Goal: Task Accomplishment & Management: Complete application form

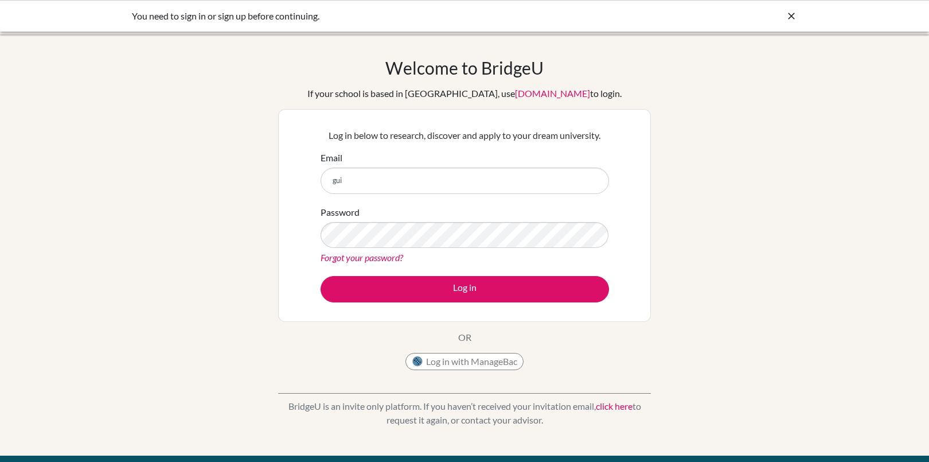
type input "guidance.counselor@mongolaspiration.edu.mn"
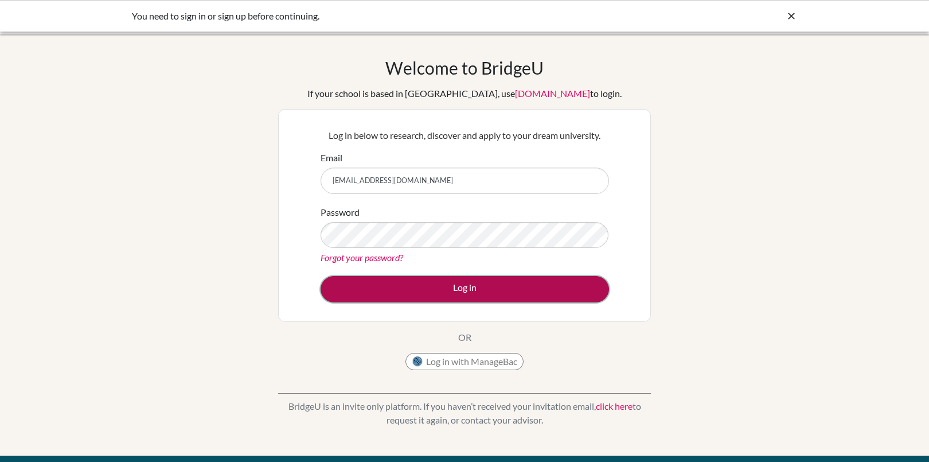
click at [451, 287] on button "Log in" at bounding box center [465, 289] width 289 height 26
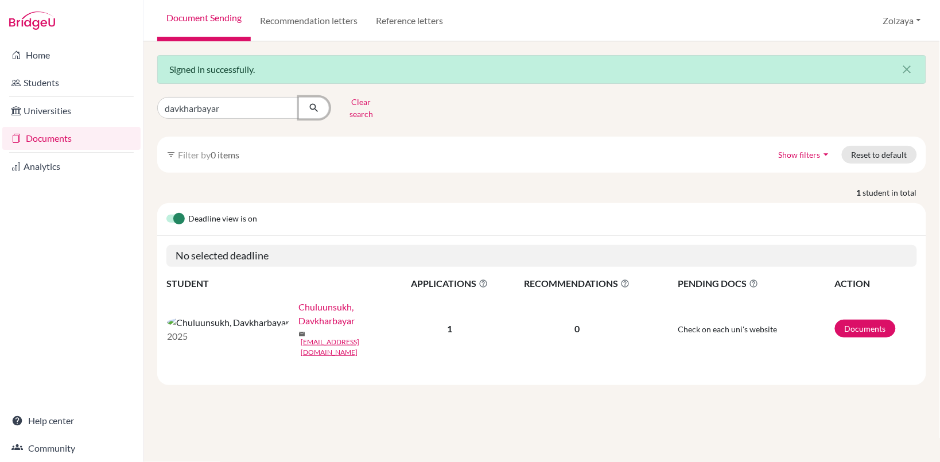
click at [297, 99] on div "davkharbayar" at bounding box center [243, 108] width 172 height 22
click at [282, 89] on div "Signed in successfully. close davkharbayar Clear search filter_list Filter by 0…" at bounding box center [541, 251] width 796 height 420
click at [282, 107] on input "davkharbayar" at bounding box center [228, 108] width 142 height 22
click at [286, 101] on input "davkharbayar" at bounding box center [228, 108] width 142 height 22
type input "altansuvd"
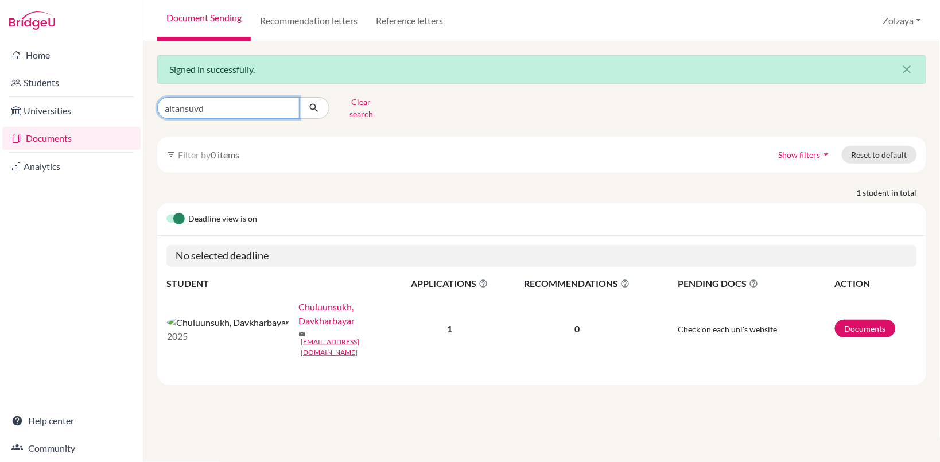
click button "submit" at bounding box center [314, 108] width 30 height 22
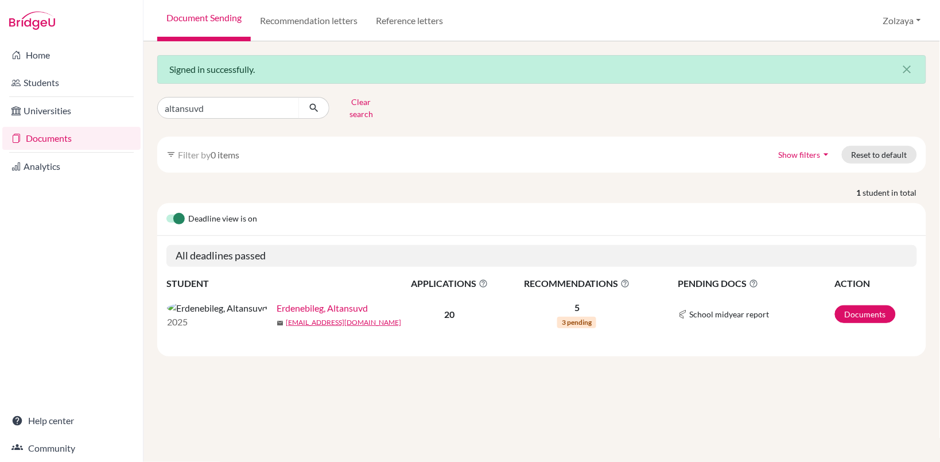
click at [265, 291] on td "2025 Erdenebileg, Altansuvd mail 25a_altansuvd.e@mongolaspiration.edu.mn" at bounding box center [280, 314] width 229 height 47
click at [254, 300] on div "2025 Erdenebileg, Altansuvd mail 25a_altansuvd.e@mongolaspiration.edu.mn" at bounding box center [281, 314] width 246 height 29
click at [277, 305] on link "Erdenebileg, Altansuvd" at bounding box center [322, 308] width 91 height 14
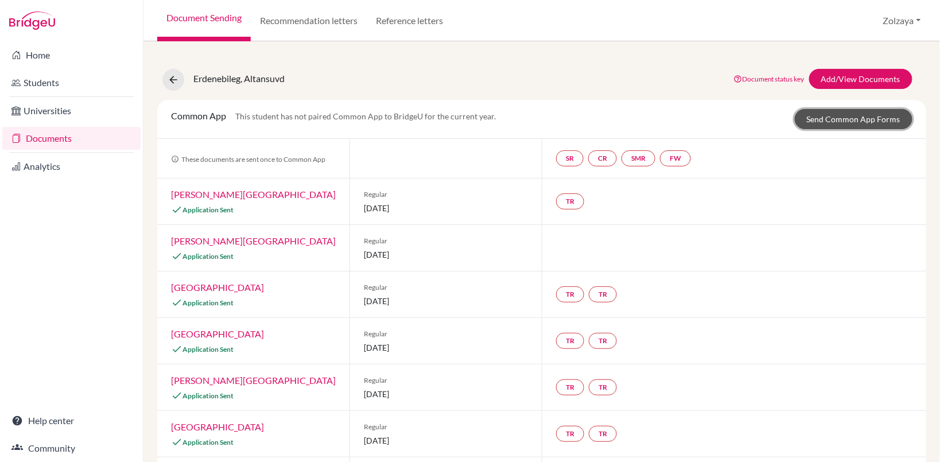
click at [831, 116] on link "Send Common App Forms" at bounding box center [854, 119] width 118 height 20
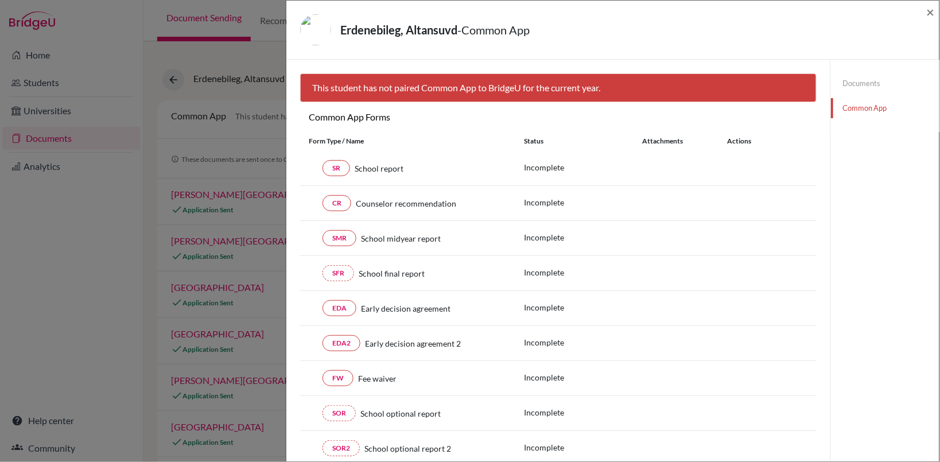
click at [839, 115] on link "Common App" at bounding box center [885, 108] width 108 height 20
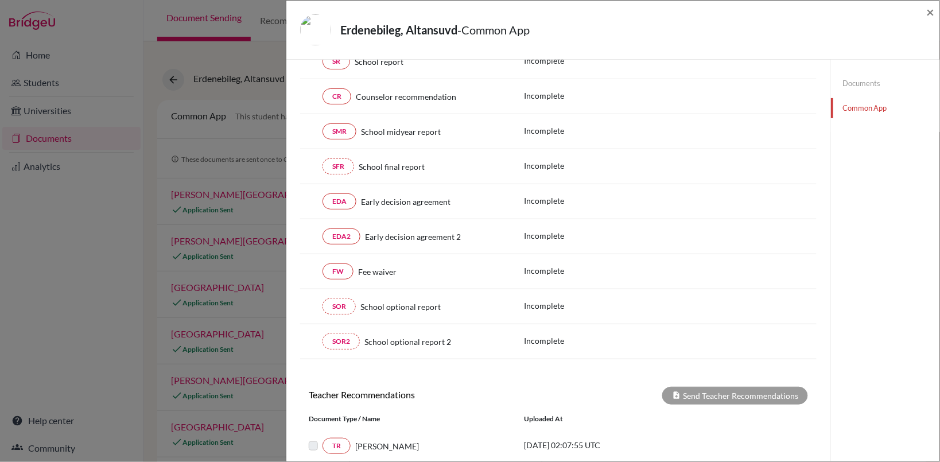
scroll to position [103, 0]
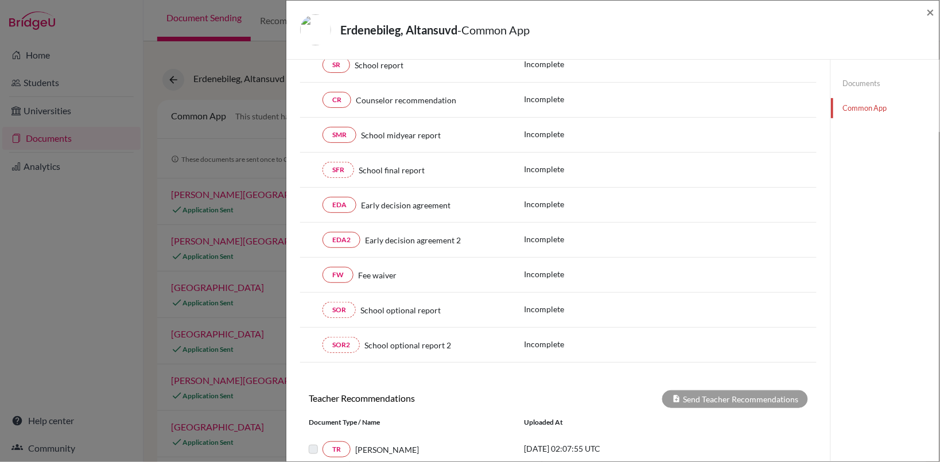
drag, startPoint x: 928, startPoint y: 201, endPoint x: 939, endPoint y: 173, distance: 30.7
click at [939, 173] on div "× This student has not paired Common App to BridgeU for the current year. Commo…" at bounding box center [612, 261] width 653 height 402
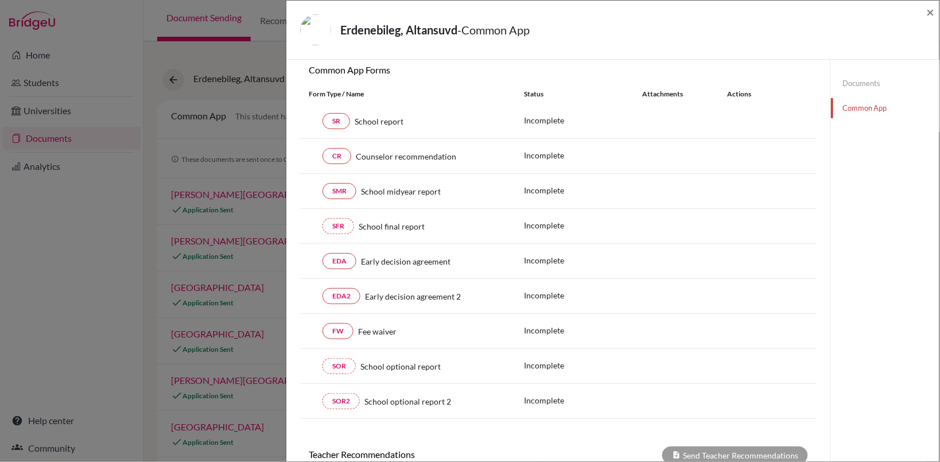
scroll to position [46, 0]
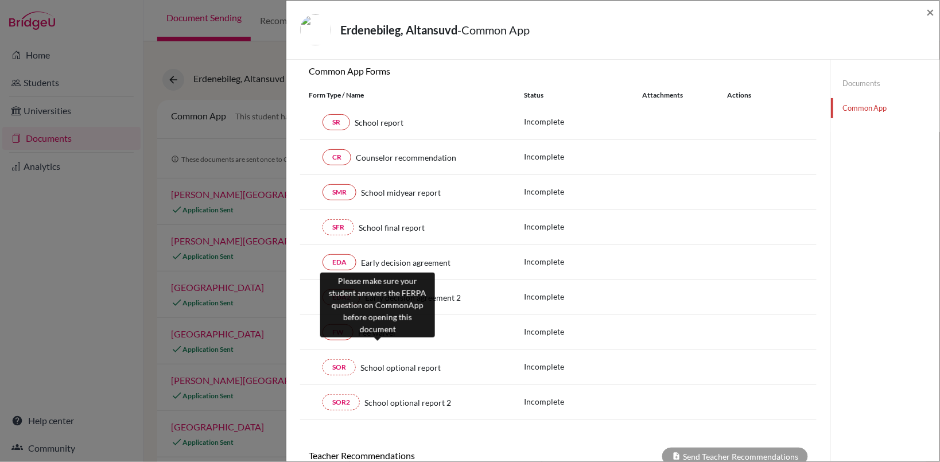
click at [360, 332] on span "Fee waiver" at bounding box center [377, 332] width 38 height 12
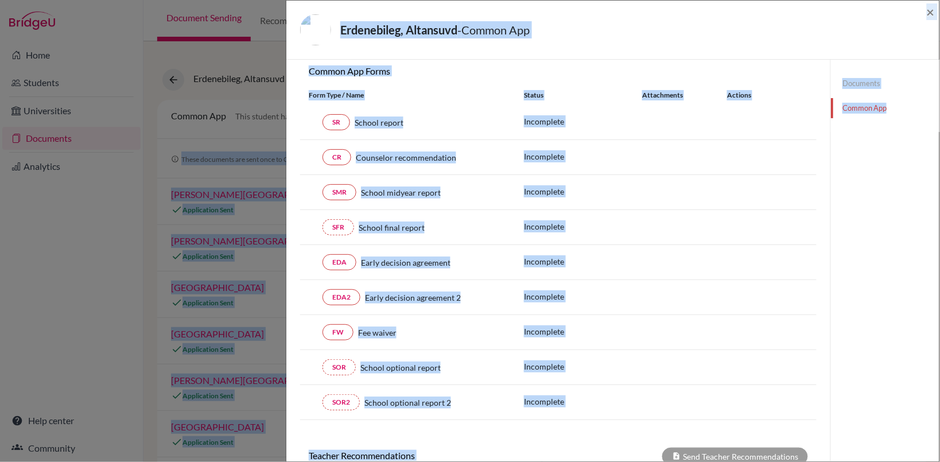
drag, startPoint x: 927, startPoint y: 221, endPoint x: 942, endPoint y: 123, distance: 99.2
click at [939, 123] on html "Home Students Universities Documents Analytics Help center Community Document S…" at bounding box center [470, 231] width 940 height 462
click at [872, 221] on div "Documents Common App" at bounding box center [884, 360] width 109 height 692
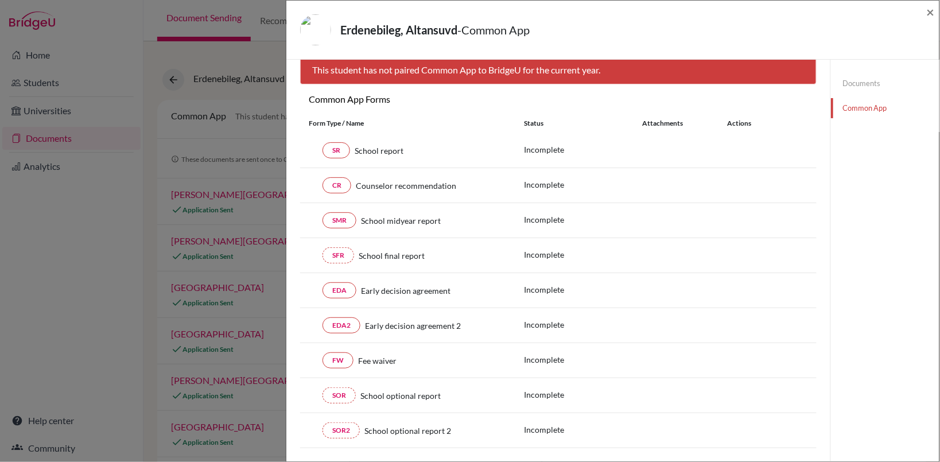
scroll to position [0, 0]
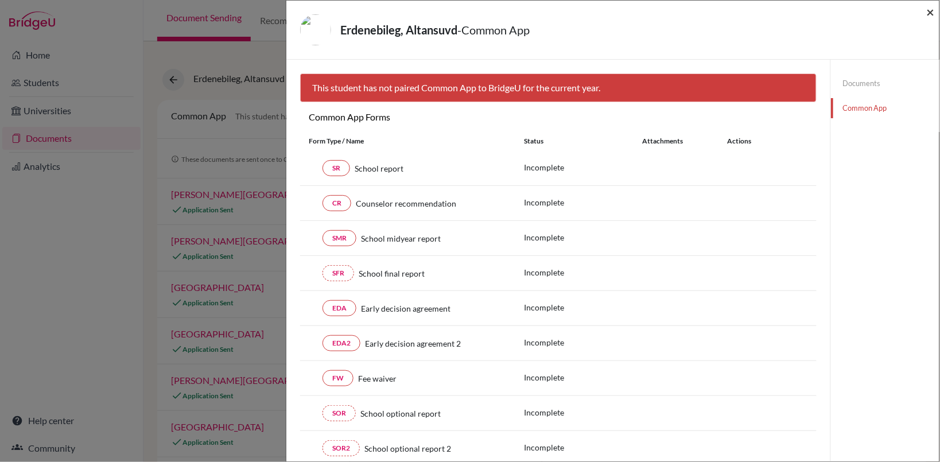
click at [936, 10] on div "Erdenebileg, Altansuvd - Common App ×" at bounding box center [612, 30] width 653 height 59
click at [924, 19] on div "Erdenebileg, Altansuvd - Common App ×" at bounding box center [613, 29] width 644 height 49
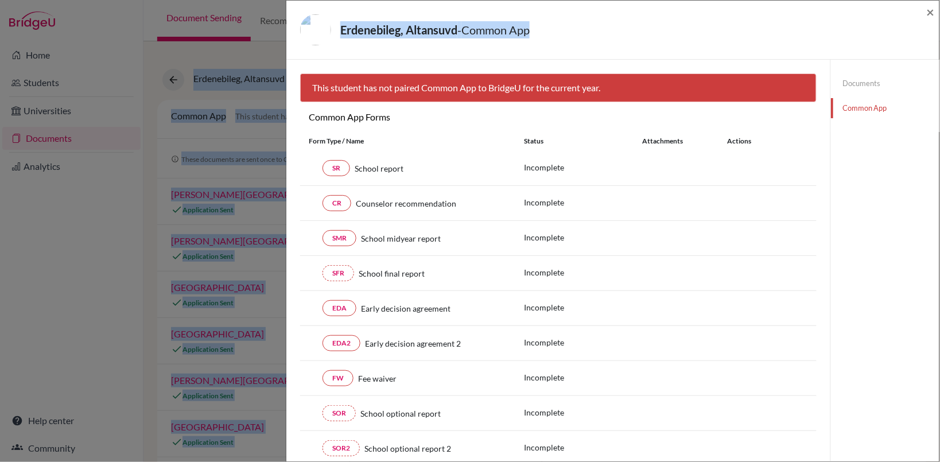
click at [939, 0] on html "Home Students Universities Documents Analytics Help center Community Document S…" at bounding box center [470, 231] width 940 height 462
click at [929, 10] on span "×" at bounding box center [930, 11] width 8 height 17
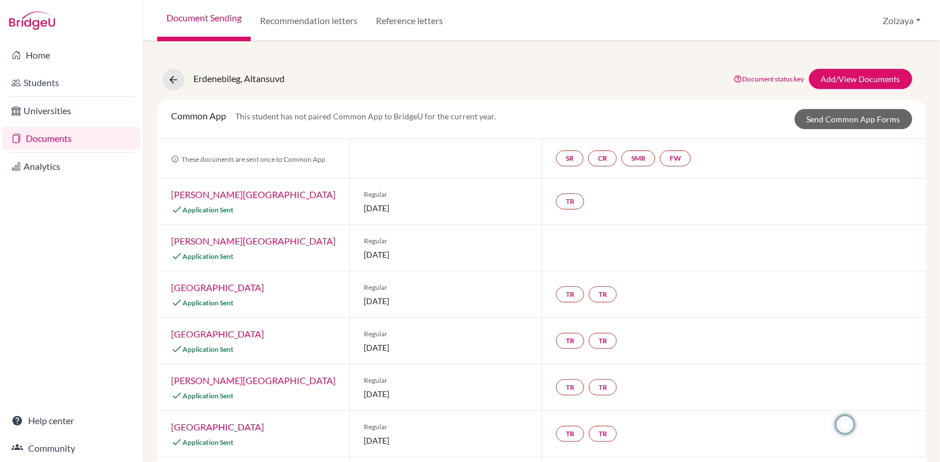
click at [87, 225] on div "Home Students Universities Documents Analytics Help center Community" at bounding box center [71, 251] width 143 height 420
click at [812, 124] on link "Send Common App Forms" at bounding box center [854, 119] width 118 height 20
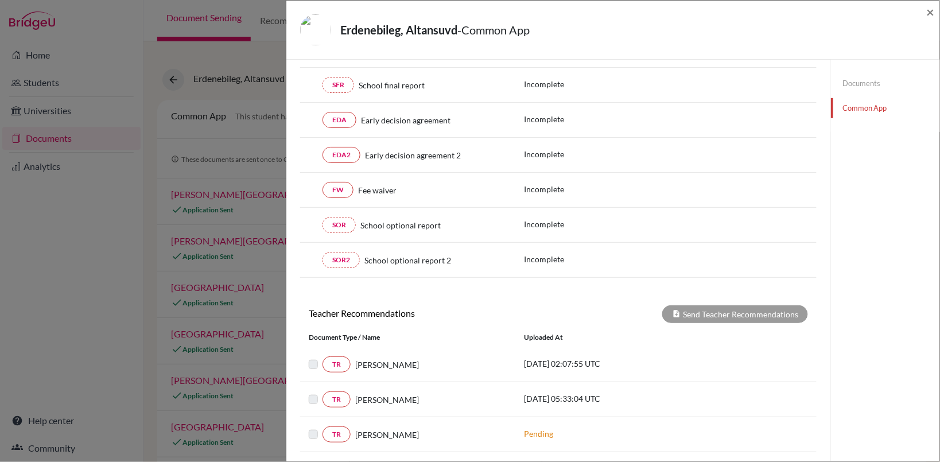
scroll to position [182, 0]
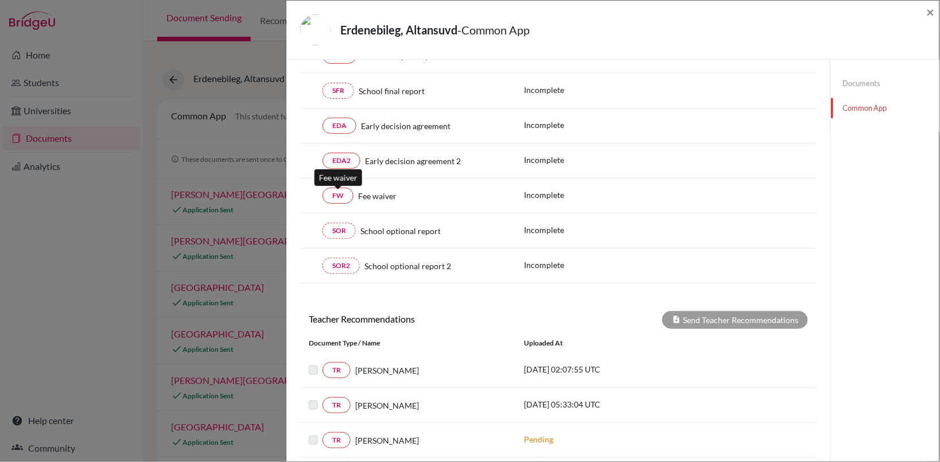
click at [349, 208] on div "FW Fee waiver Incomplete" at bounding box center [558, 195] width 516 height 35
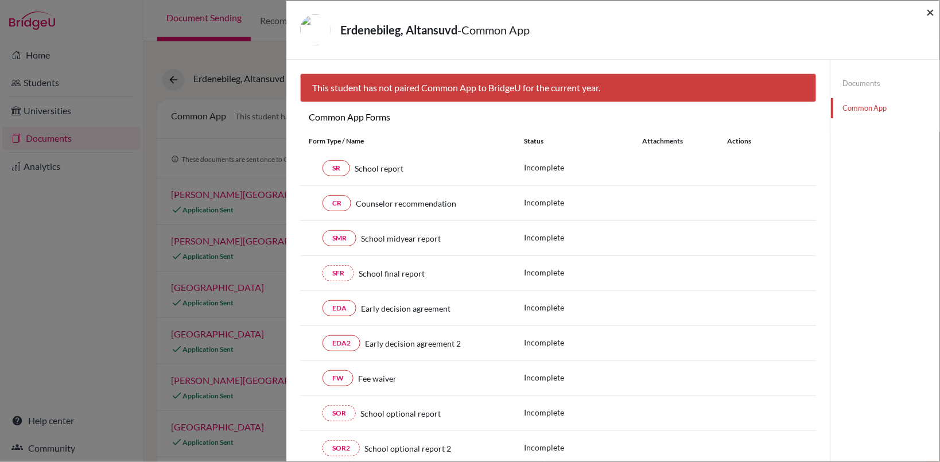
click at [930, 6] on span "×" at bounding box center [930, 11] width 8 height 17
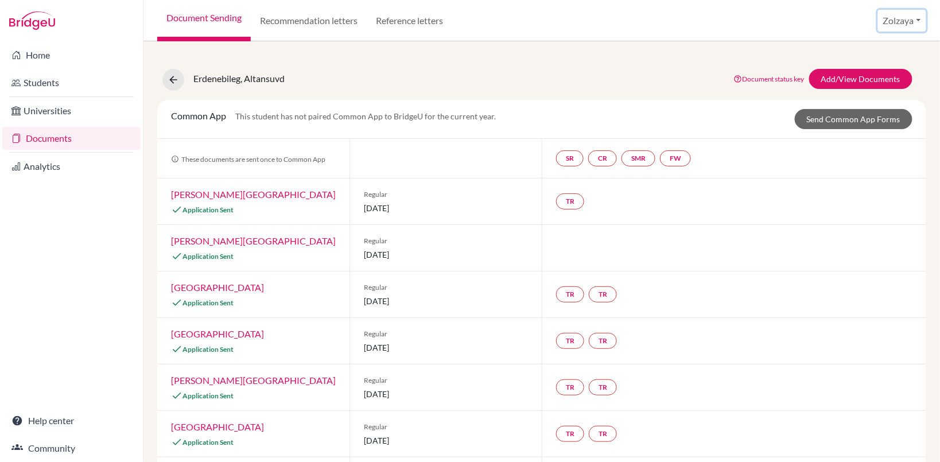
click at [919, 21] on button "Zolzaya" at bounding box center [902, 21] width 48 height 22
click at [873, 82] on ul "Profile School Settings Log out" at bounding box center [882, 70] width 92 height 75
drag, startPoint x: 913, startPoint y: 24, endPoint x: 908, endPoint y: 26, distance: 5.9
click at [908, 26] on button "Zolzaya" at bounding box center [902, 21] width 48 height 22
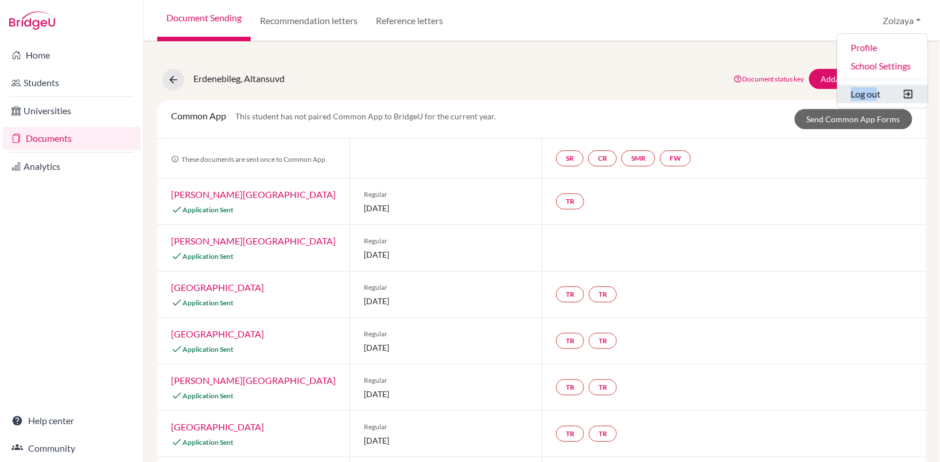
click at [878, 95] on button "Log out" at bounding box center [882, 94] width 91 height 18
click at [860, 95] on button "Log out" at bounding box center [882, 94] width 91 height 18
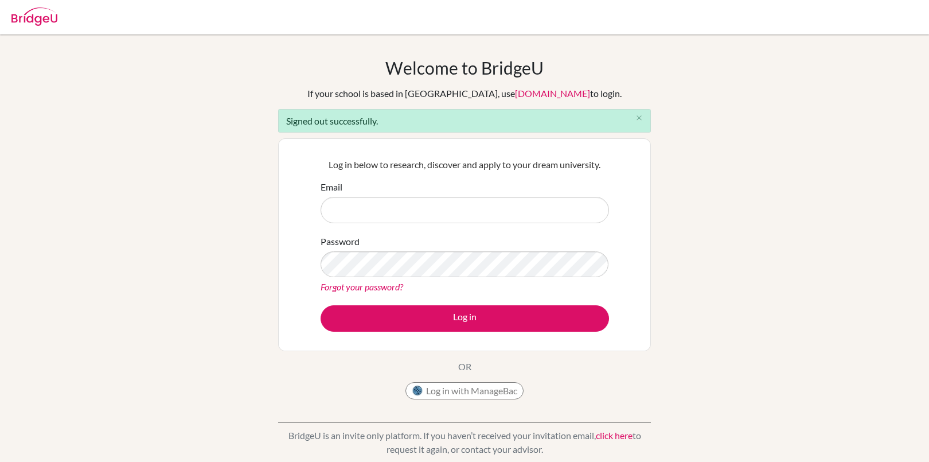
type input "[EMAIL_ADDRESS][DOMAIN_NAME]"
click at [453, 299] on form "Email guidance.counselor@mongolaspiration.edu.mn Password Forgot your password?…" at bounding box center [465, 256] width 289 height 152
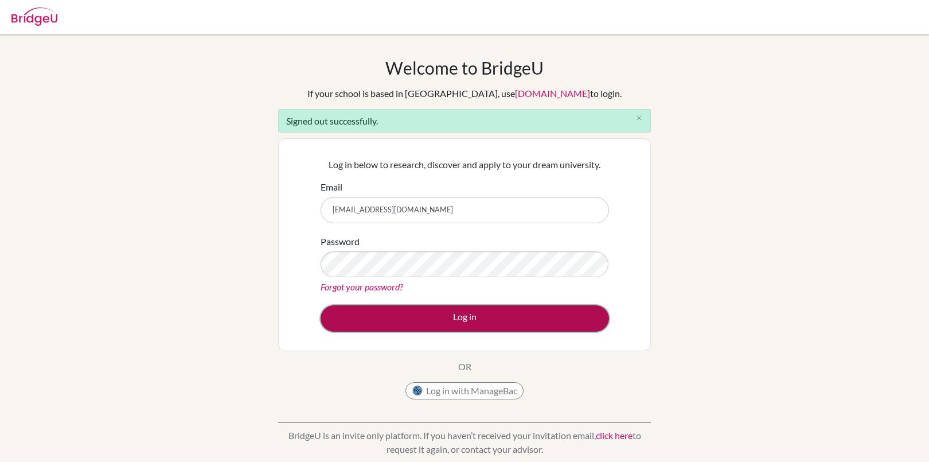
click at [455, 308] on button "Log in" at bounding box center [465, 318] width 289 height 26
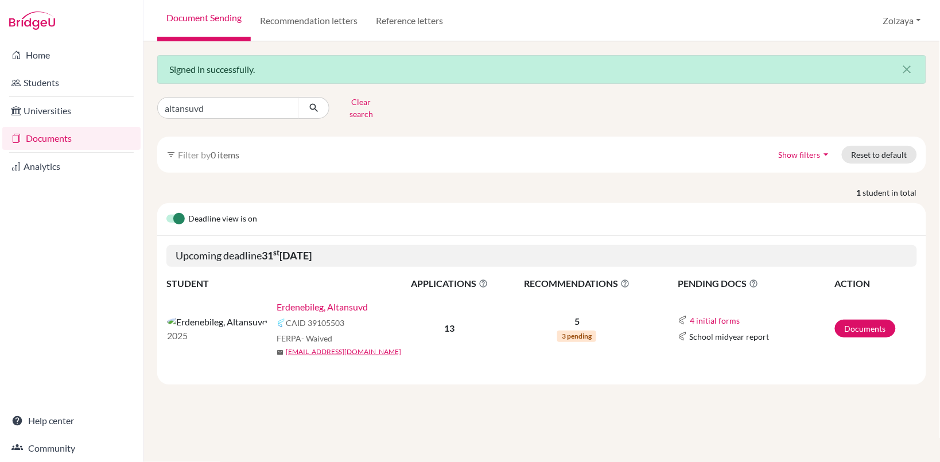
click at [277, 308] on div "Erdenebileg, Altansuvd CAID 39105503 FERPA - Waived mail [EMAIL_ADDRESS][DOMAIN…" at bounding box center [340, 328] width 127 height 57
drag, startPoint x: 218, startPoint y: 291, endPoint x: 210, endPoint y: 291, distance: 8.0
click at [217, 291] on td "2025 Erdenebileg, Altansuvd CAID 39105503 FERPA - Waived mail [EMAIL_ADDRESS][D…" at bounding box center [280, 328] width 229 height 75
drag, startPoint x: 231, startPoint y: 290, endPoint x: 238, endPoint y: 286, distance: 8.8
click at [238, 291] on td "2025 Erdenebileg, Altansuvd CAID 39105503 FERPA - Waived mail [EMAIL_ADDRESS][D…" at bounding box center [280, 328] width 229 height 75
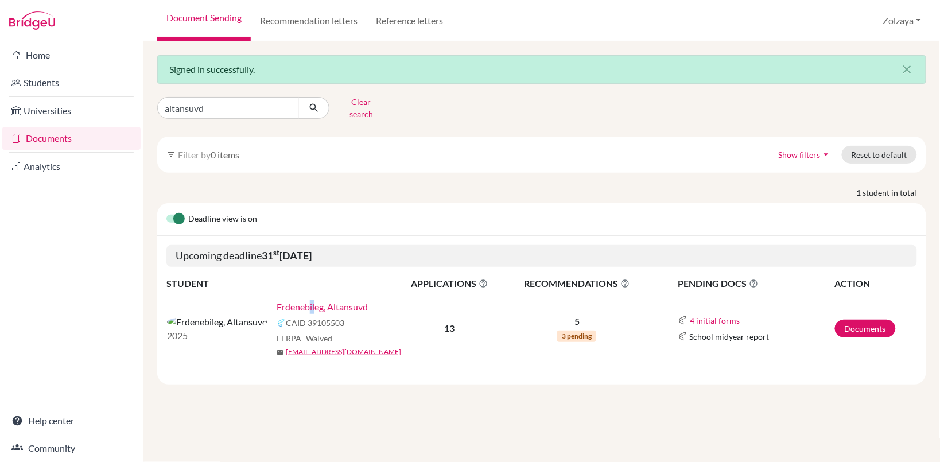
drag, startPoint x: 238, startPoint y: 286, endPoint x: 263, endPoint y: 296, distance: 26.7
click at [277, 300] on link "Erdenebileg, Altansuvd" at bounding box center [322, 307] width 91 height 14
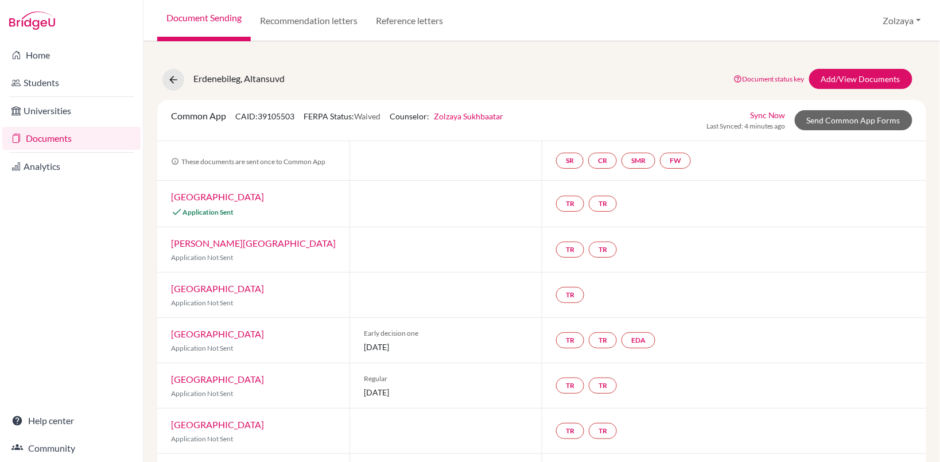
click at [770, 110] on link "Sync Now" at bounding box center [768, 115] width 36 height 12
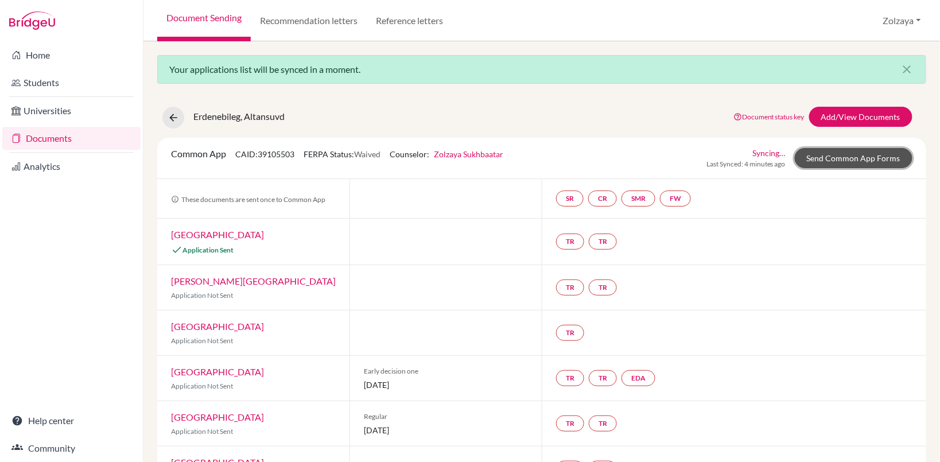
click at [838, 164] on link "Send Common App Forms" at bounding box center [854, 158] width 118 height 20
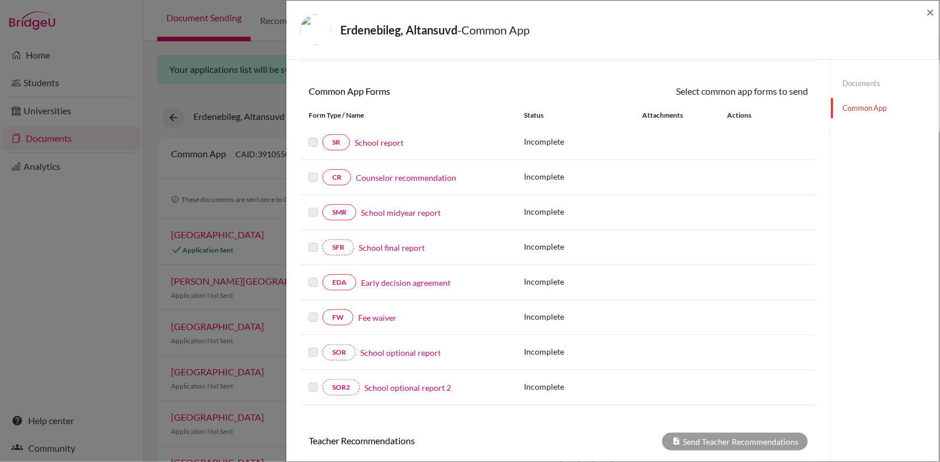
scroll to position [89, 0]
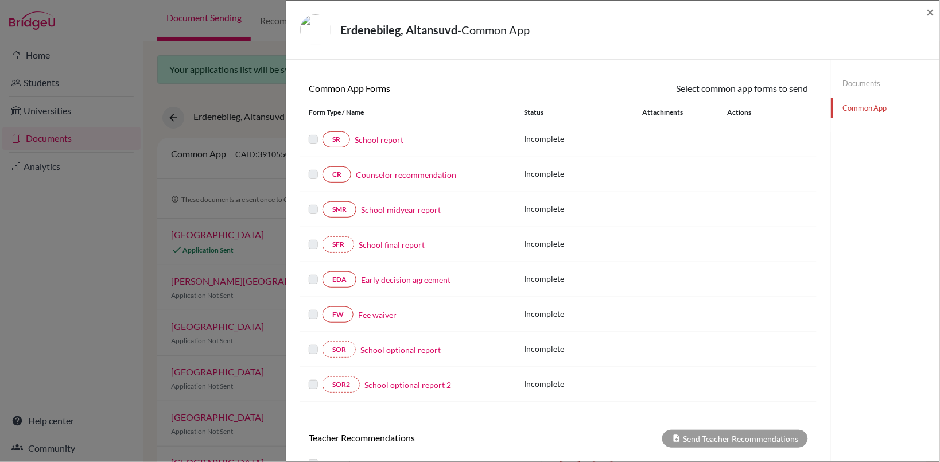
click at [383, 314] on link "Fee waiver" at bounding box center [377, 315] width 38 height 12
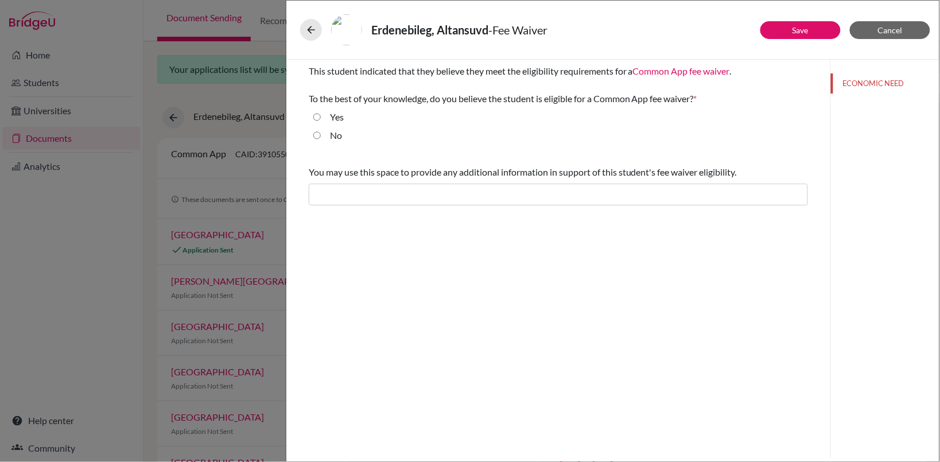
click at [320, 107] on div "This student indicated that they believe they meet the eligibility requirements…" at bounding box center [558, 106] width 499 height 92
click at [317, 123] on input "Yes" at bounding box center [316, 117] width 7 height 14
radio input "true"
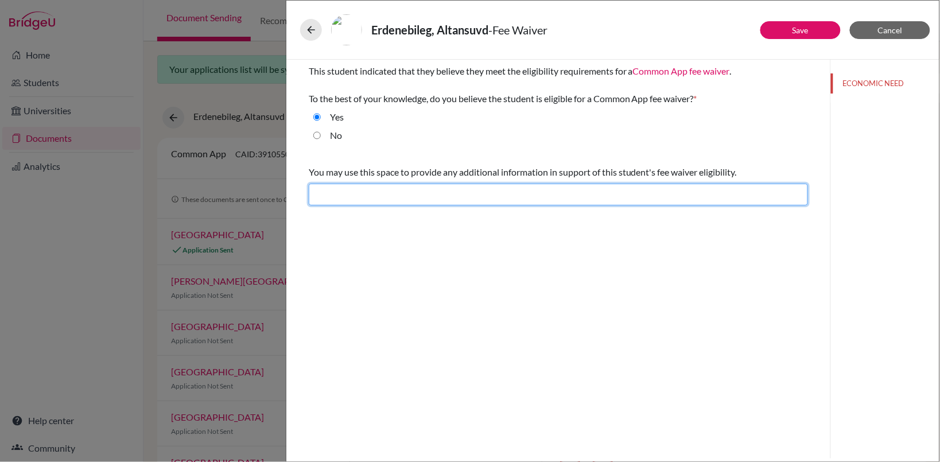
drag, startPoint x: 357, startPoint y: 184, endPoint x: 365, endPoint y: 188, distance: 8.7
click at [360, 182] on div "You may use this space to provide any additional information in support of this…" at bounding box center [558, 185] width 499 height 49
type input "The student meets eligibility for [PERSON_NAME]."
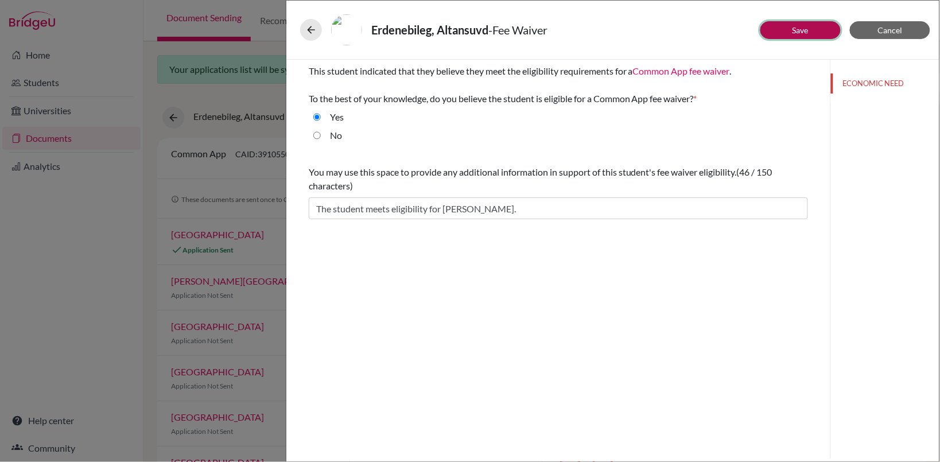
click at [808, 23] on button "Save" at bounding box center [800, 30] width 80 height 18
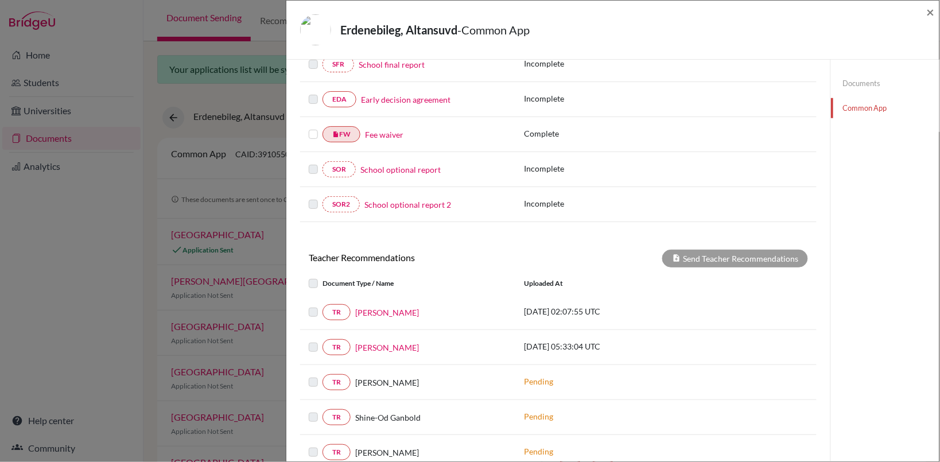
scroll to position [267, 0]
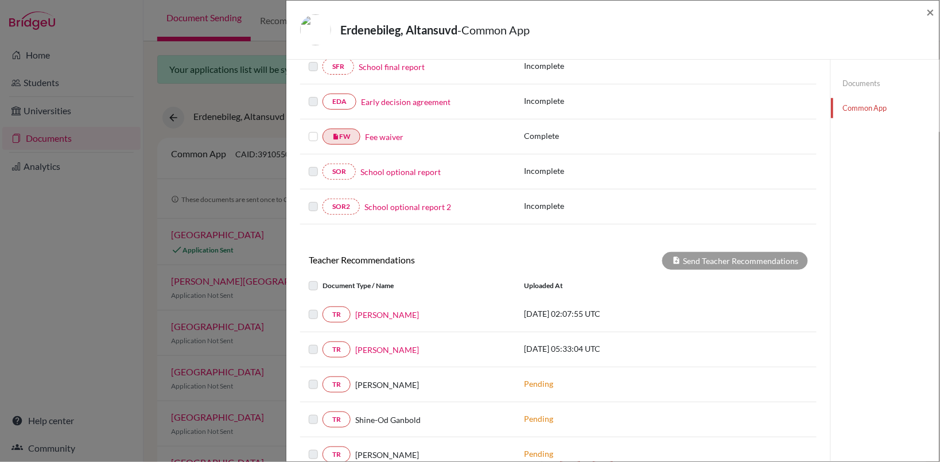
click at [314, 130] on label at bounding box center [313, 130] width 9 height 0
click at [0, 0] on input "checkbox" at bounding box center [0, 0] width 0 height 0
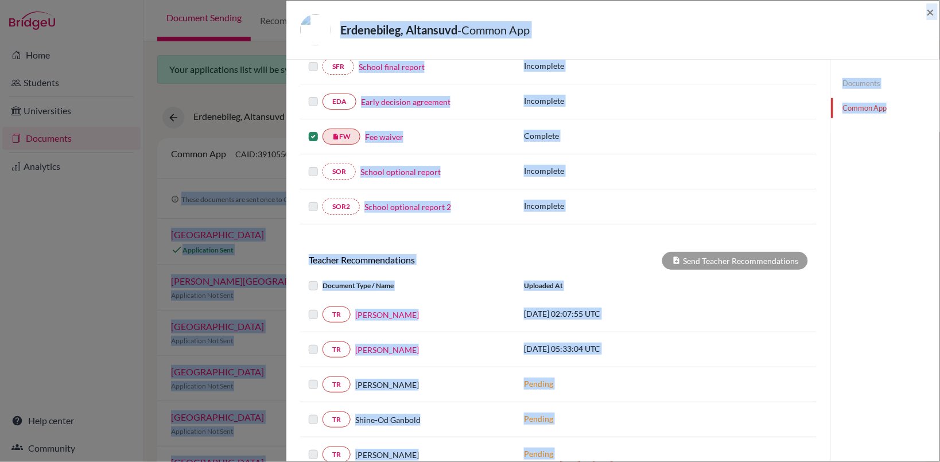
drag, startPoint x: 942, startPoint y: 286, endPoint x: 942, endPoint y: 129, distance: 156.6
click at [939, 129] on html "Home Students Universities Documents Analytics Help center Community Document S…" at bounding box center [470, 231] width 940 height 462
click at [885, 229] on div "Documents Common App" at bounding box center [884, 193] width 109 height 804
drag, startPoint x: 879, startPoint y: 220, endPoint x: 899, endPoint y: 215, distance: 20.0
click at [881, 220] on div "Documents Common App" at bounding box center [884, 193] width 109 height 804
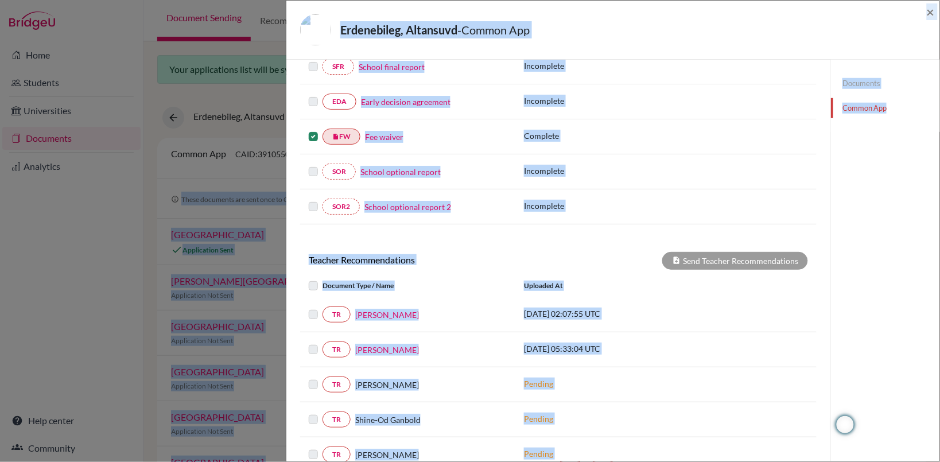
scroll to position [0, 0]
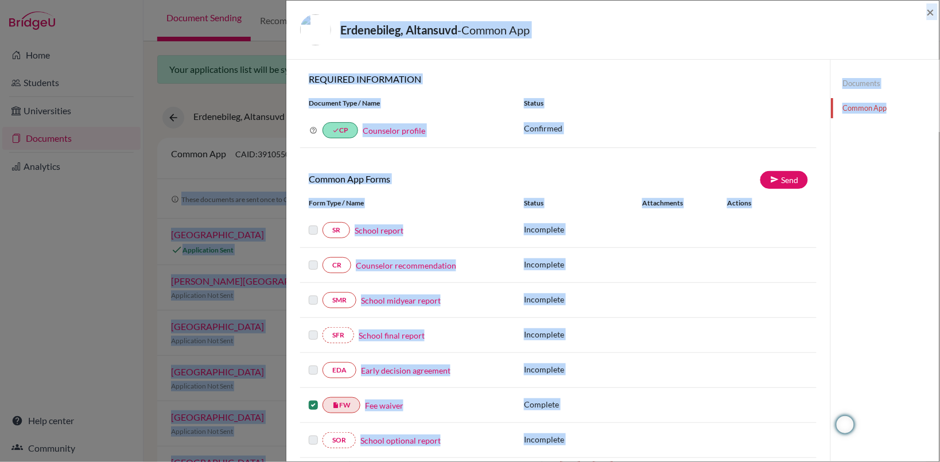
click at [735, 23] on div "Erdenebileg, Altansuvd - Common App" at bounding box center [608, 29] width 617 height 31
click at [925, 9] on div "Erdenebileg, Altansuvd - Common App ×" at bounding box center [613, 29] width 644 height 49
click at [929, 19] on span "×" at bounding box center [930, 11] width 8 height 17
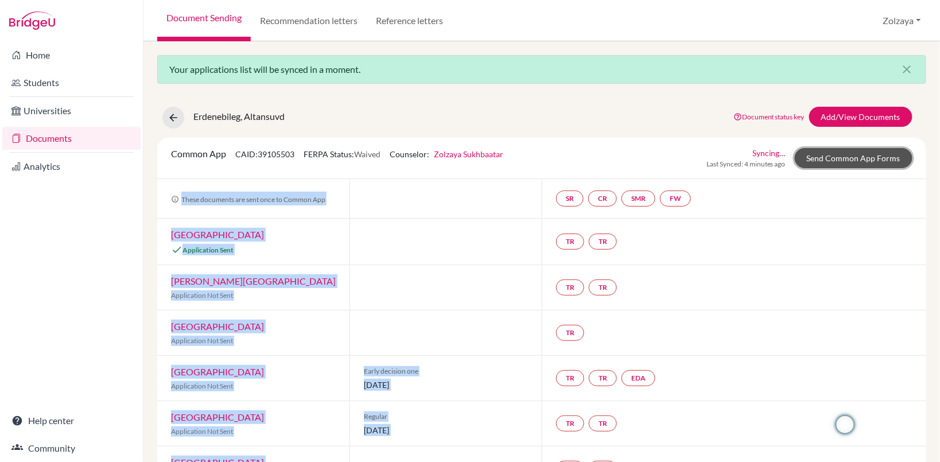
click at [844, 157] on link "Send Common App Forms" at bounding box center [854, 158] width 118 height 20
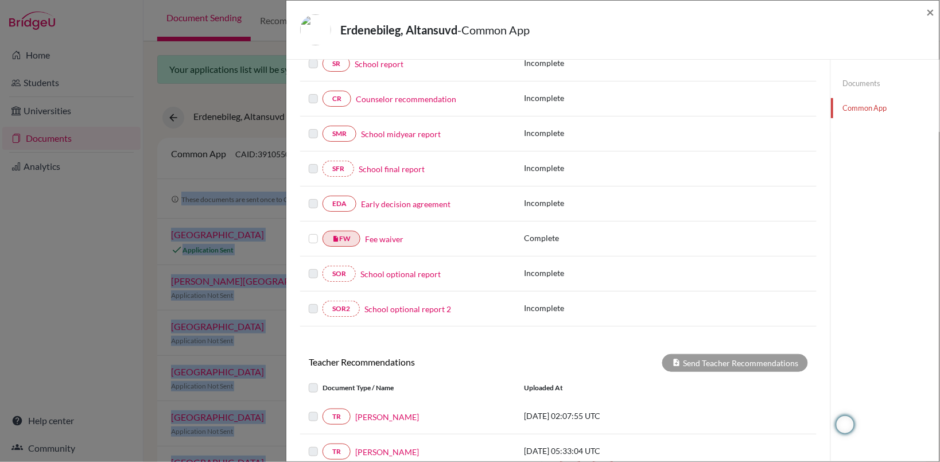
scroll to position [162, 0]
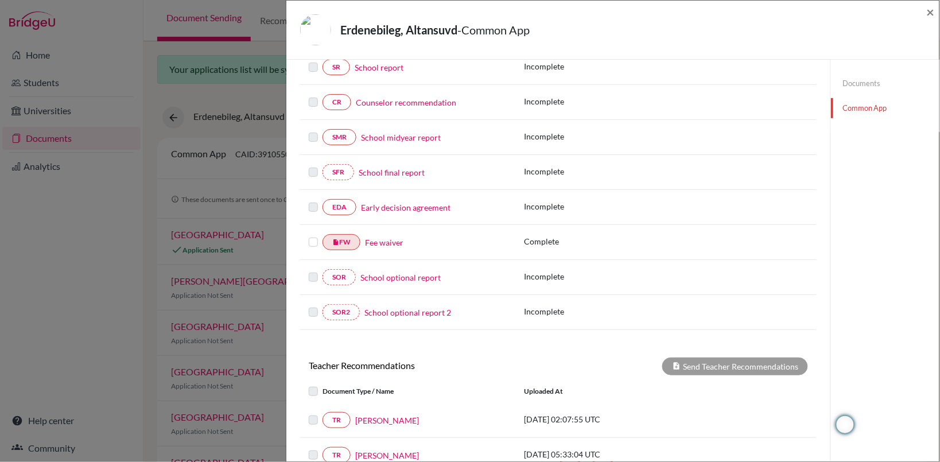
click at [318, 239] on div at bounding box center [316, 242] width 14 height 14
click at [311, 235] on div "insert_drive_file FW Fee waiver Complete" at bounding box center [558, 242] width 516 height 35
click at [316, 235] on label at bounding box center [313, 235] width 9 height 0
click at [0, 0] on input "checkbox" at bounding box center [0, 0] width 0 height 0
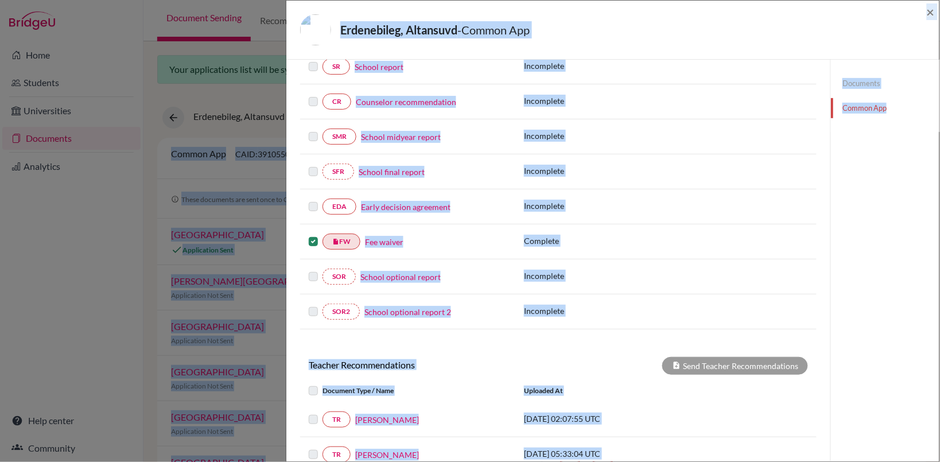
drag, startPoint x: 942, startPoint y: 247, endPoint x: 942, endPoint y: 118, distance: 128.5
click at [939, 118] on html "Home Students Universities Documents Analytics Help center Community Document S…" at bounding box center [470, 231] width 940 height 462
click at [867, 202] on div "Documents Common App" at bounding box center [884, 298] width 109 height 804
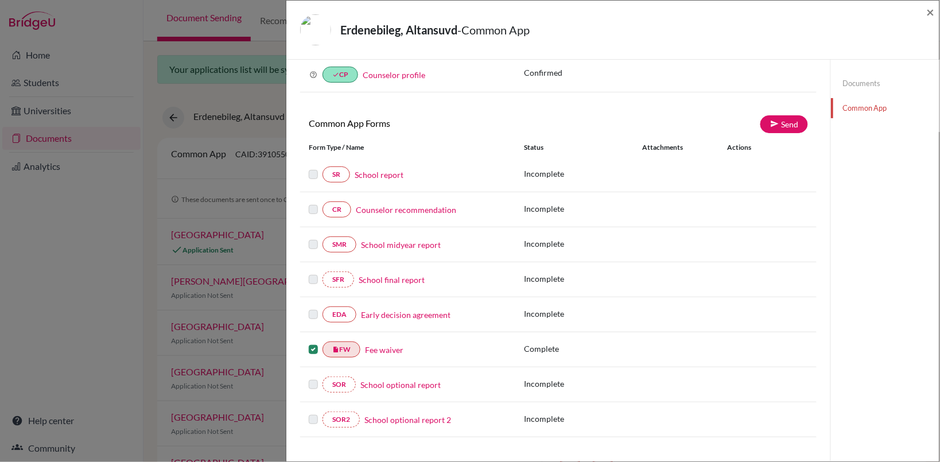
scroll to position [0, 0]
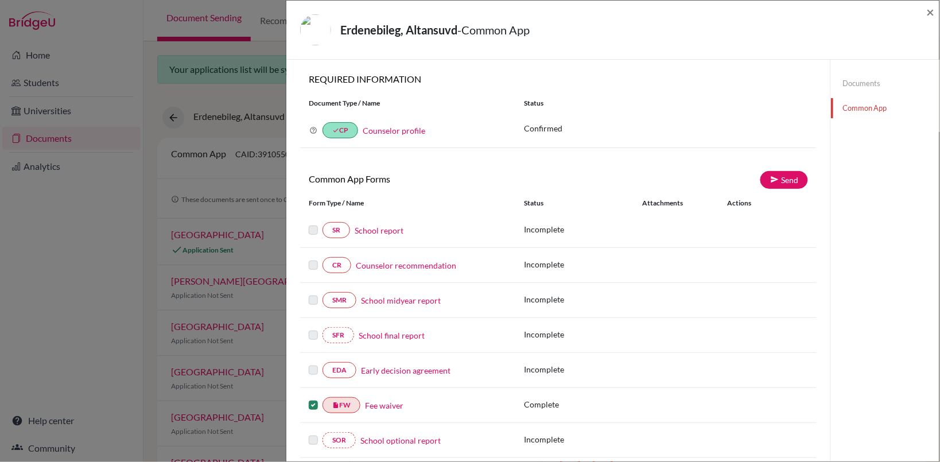
click at [781, 165] on div "× REQUIRED INFORMATION Document Type / Name Status Why am I being asked to do t…" at bounding box center [558, 282] width 516 height 419
click at [769, 188] on link "Send" at bounding box center [784, 180] width 48 height 18
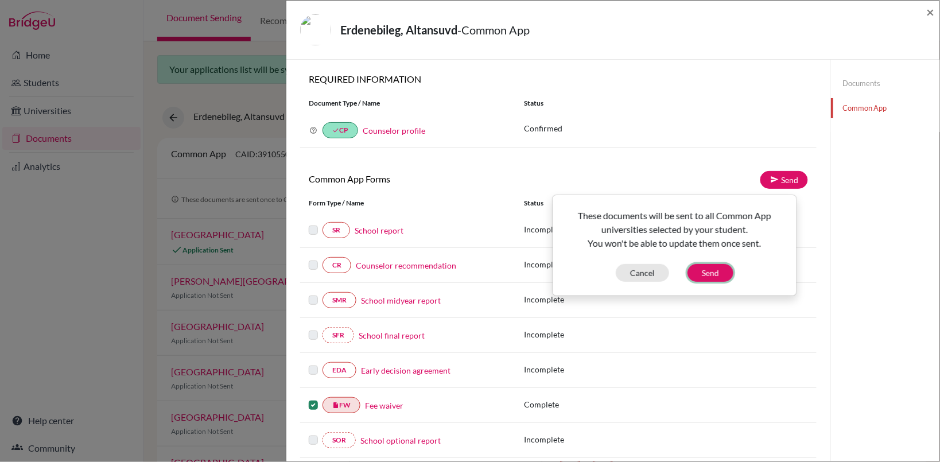
click at [721, 277] on button "Send" at bounding box center [710, 273] width 46 height 18
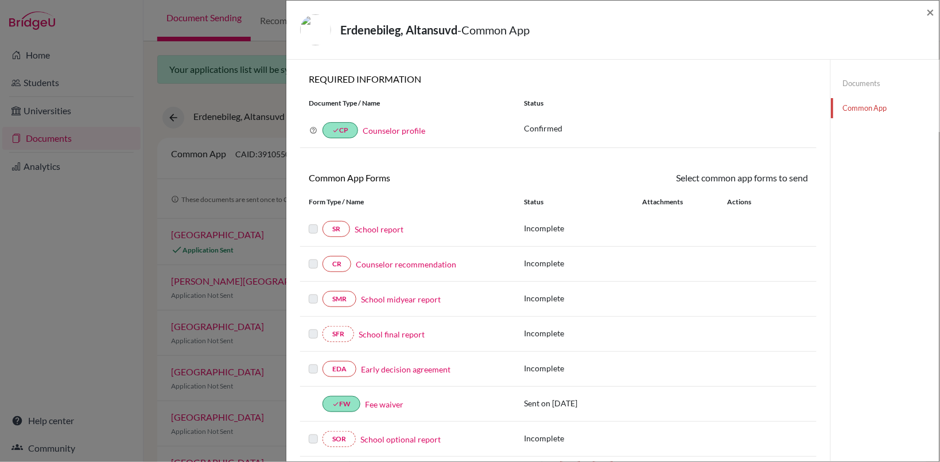
drag, startPoint x: 941, startPoint y: 215, endPoint x: 919, endPoint y: 306, distance: 93.4
click at [920, 306] on div "Erdenebileg, Altansuvd - Common App × × REQUIRED INFORMATION Document Type / Na…" at bounding box center [613, 231] width 654 height 462
drag, startPoint x: 939, startPoint y: 217, endPoint x: 925, endPoint y: 274, distance: 58.6
click at [931, 270] on div "Erdenebileg, Altansuvd - Common App × × REQUIRED INFORMATION Document Type / Na…" at bounding box center [613, 231] width 654 height 462
drag, startPoint x: 862, startPoint y: 297, endPoint x: 867, endPoint y: 294, distance: 6.2
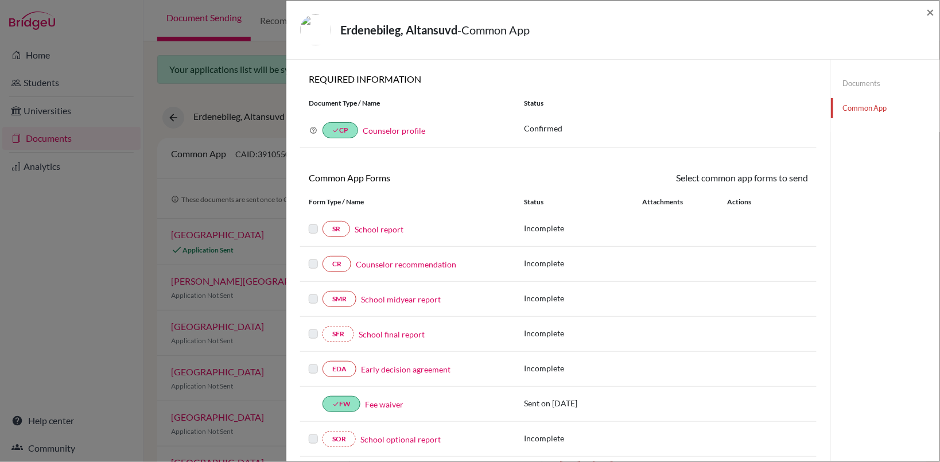
click at [867, 294] on div "Documents Common App" at bounding box center [884, 461] width 109 height 803
drag, startPoint x: 867, startPoint y: 294, endPoint x: 921, endPoint y: 122, distance: 180.2
click at [921, 122] on div "Documents Common App" at bounding box center [885, 96] width 108 height 72
drag, startPoint x: 934, startPoint y: 6, endPoint x: 935, endPoint y: 0, distance: 6.4
click at [935, 0] on div "Erdenebileg, Altansuvd - Common App × × REQUIRED INFORMATION Document Type / Na…" at bounding box center [613, 231] width 654 height 462
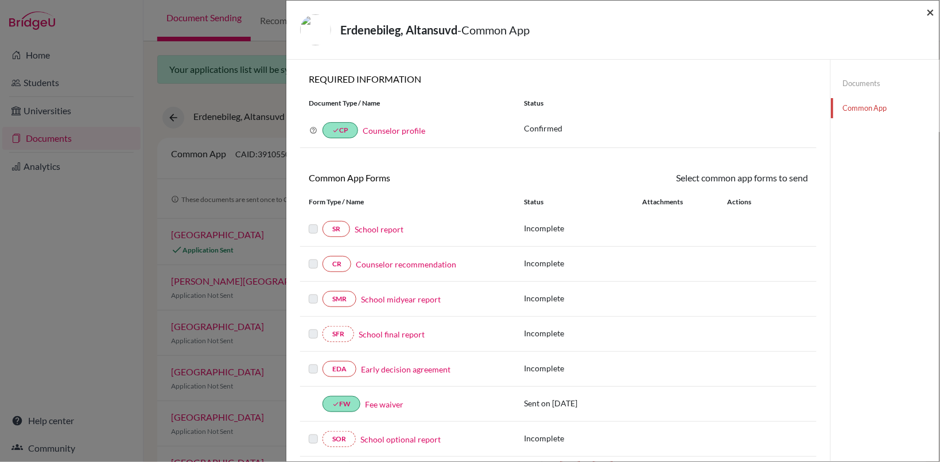
click at [928, 12] on span "×" at bounding box center [930, 11] width 8 height 17
